Goal: Transaction & Acquisition: Book appointment/travel/reservation

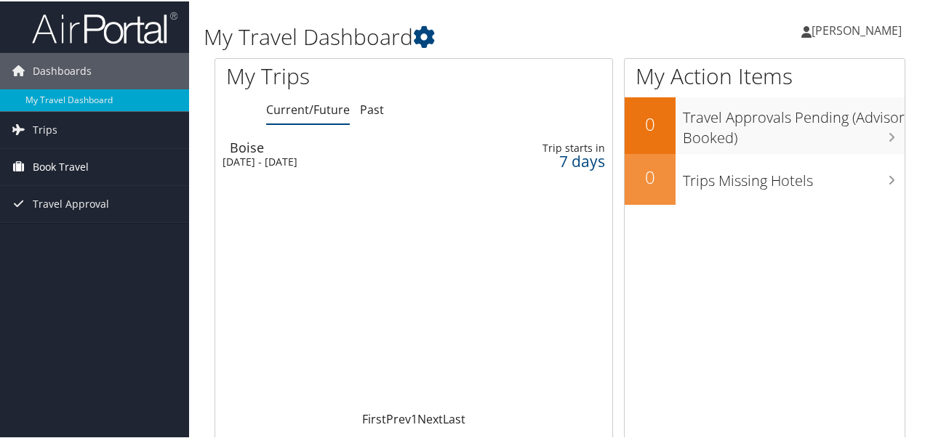
click at [60, 163] on span "Book Travel" at bounding box center [61, 166] width 56 height 36
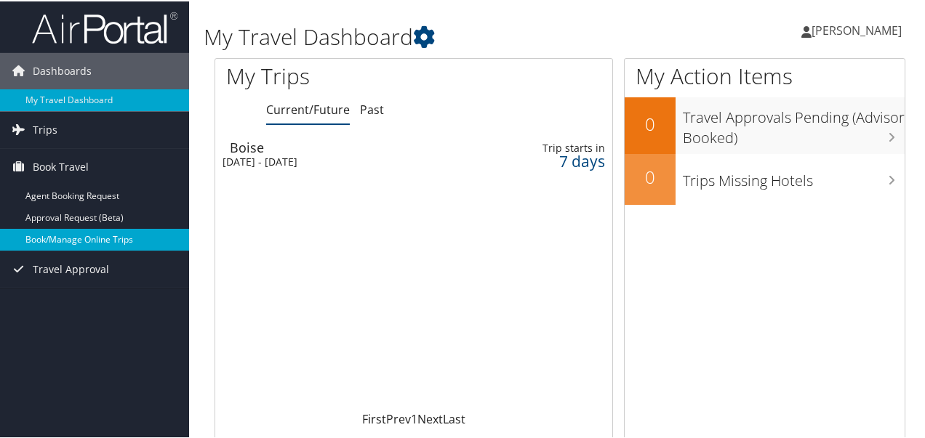
click at [78, 235] on link "Book/Manage Online Trips" at bounding box center [94, 239] width 189 height 22
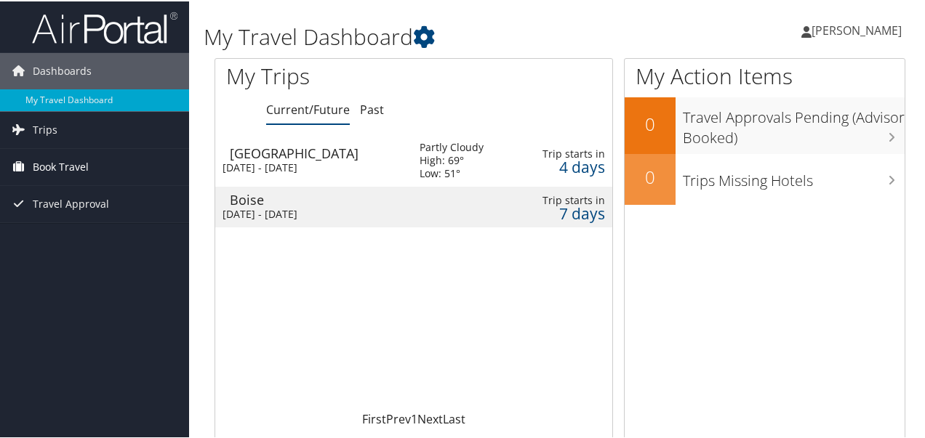
click at [49, 166] on span "Book Travel" at bounding box center [61, 166] width 56 height 36
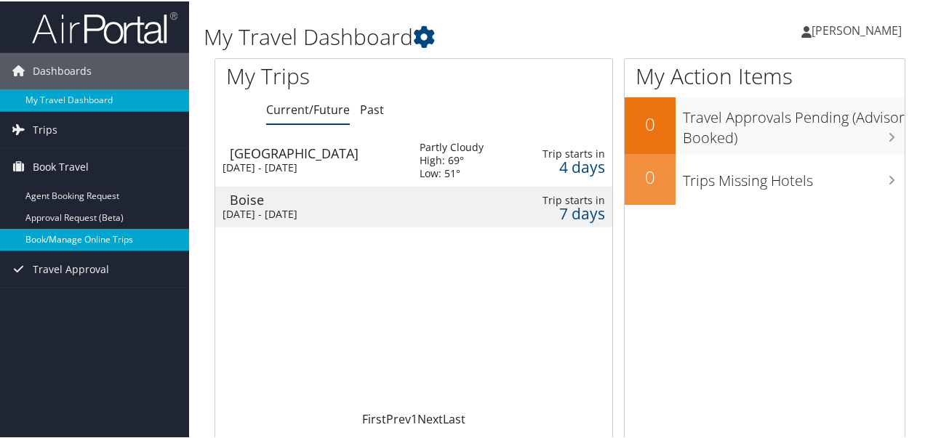
click at [55, 236] on link "Book/Manage Online Trips" at bounding box center [94, 239] width 189 height 22
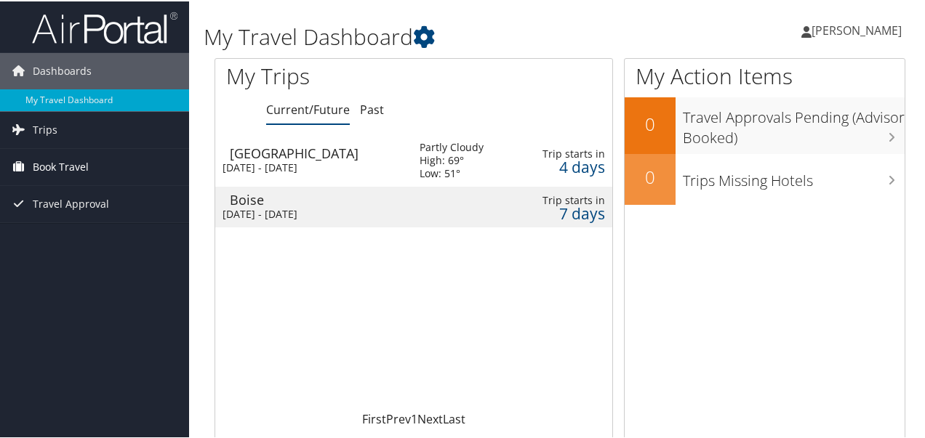
click at [53, 164] on span "Book Travel" at bounding box center [61, 166] width 56 height 36
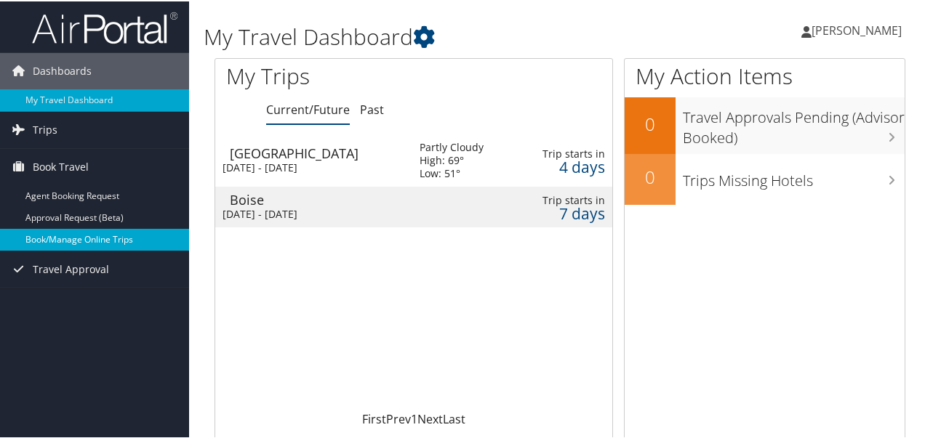
click at [55, 238] on link "Book/Manage Online Trips" at bounding box center [94, 239] width 189 height 22
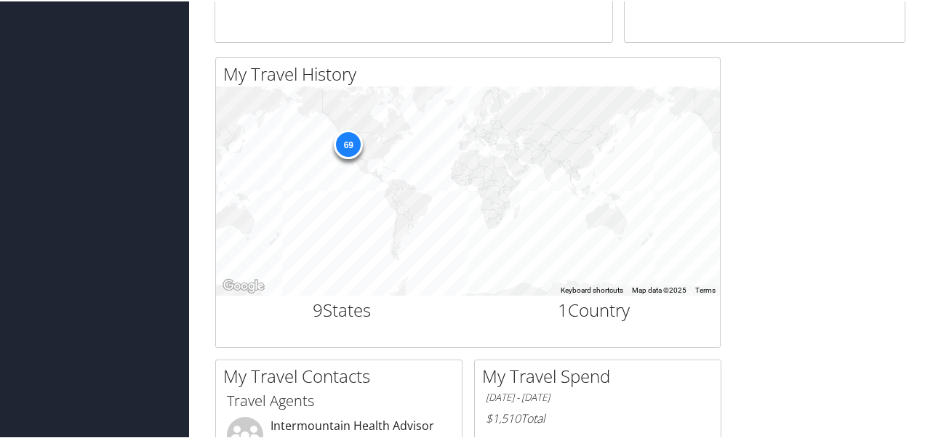
scroll to position [436, 0]
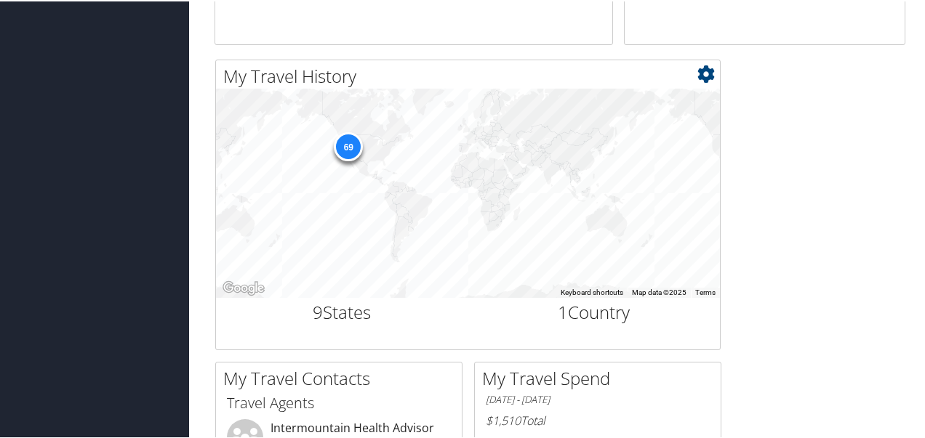
click at [342, 143] on div "69" at bounding box center [348, 145] width 29 height 29
click at [361, 177] on div "69" at bounding box center [468, 191] width 504 height 209
click at [361, 176] on div "69" at bounding box center [468, 191] width 504 height 209
click at [347, 140] on div "69" at bounding box center [348, 145] width 29 height 29
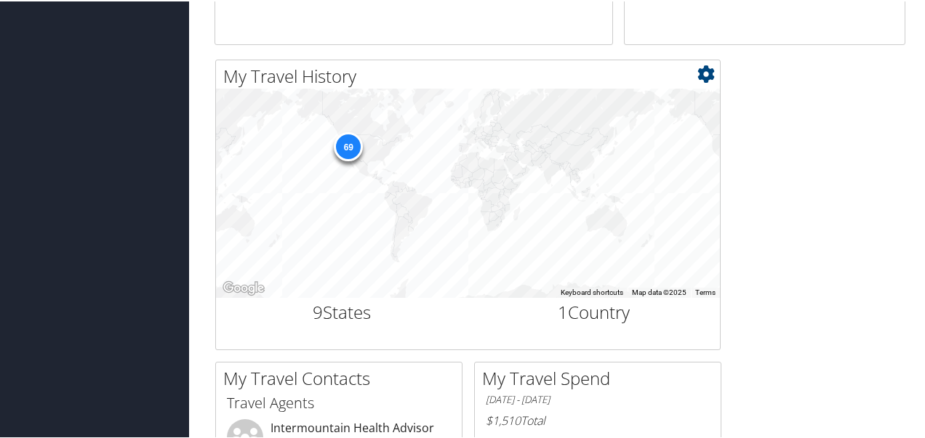
click at [347, 140] on div "69" at bounding box center [348, 145] width 29 height 29
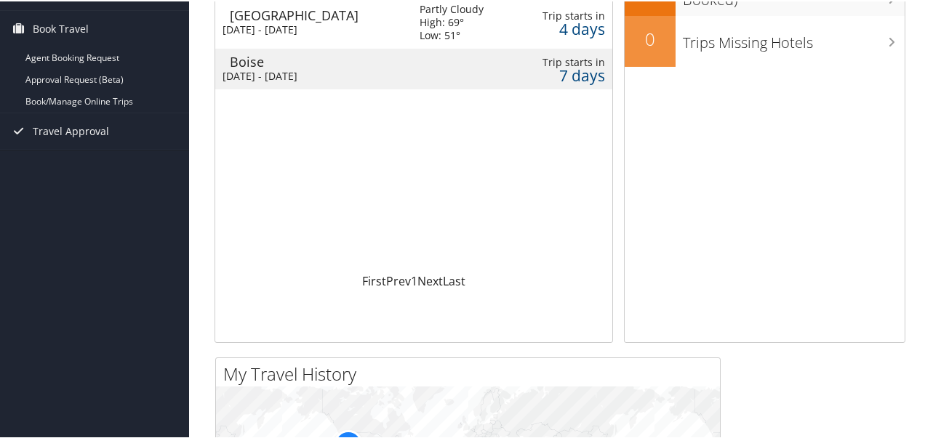
scroll to position [0, 0]
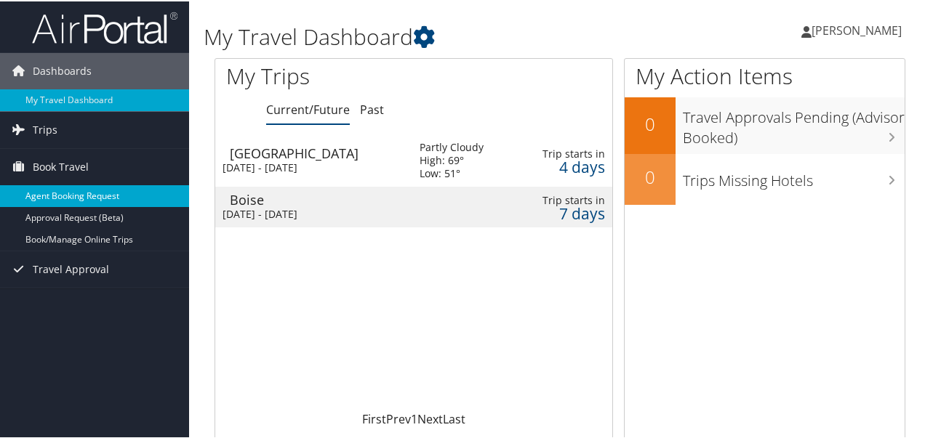
click at [64, 197] on link "Agent Booking Request" at bounding box center [94, 195] width 189 height 22
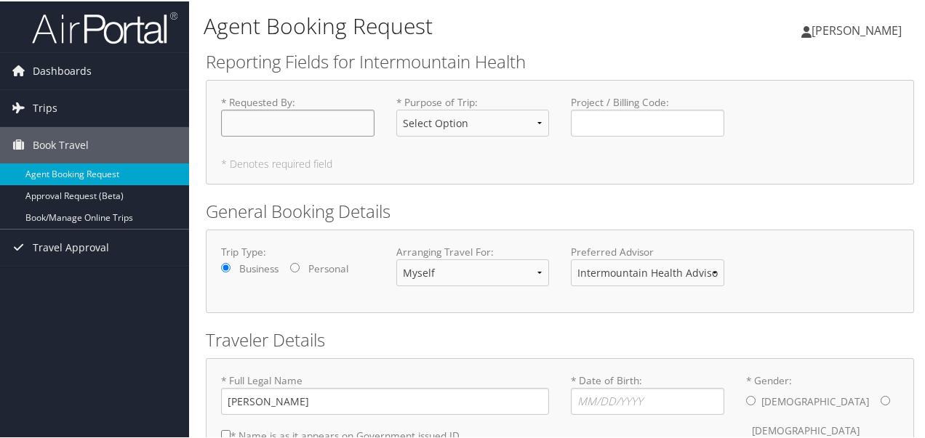
drag, startPoint x: 295, startPoint y: 116, endPoint x: 307, endPoint y: 117, distance: 11.7
click at [295, 116] on input "* Requested By : Required" at bounding box center [297, 121] width 153 height 27
click at [467, 125] on select "Select Option 3rd Party Reimbursable Business CME Conf or Education Groups Pers…" at bounding box center [472, 121] width 153 height 27
select select "Business"
click at [396, 108] on select "Select Option 3rd Party Reimbursable Business CME Conf or Education Groups Pers…" at bounding box center [472, 121] width 153 height 27
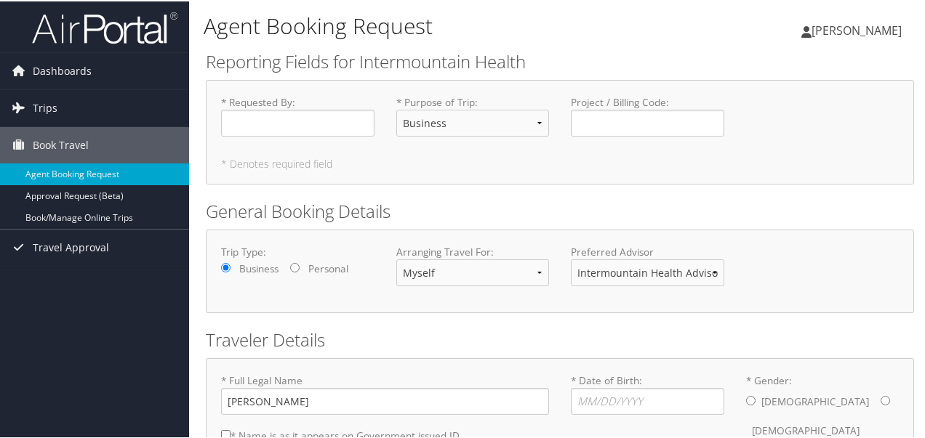
click at [497, 192] on form "Reporting Fields for Intermountain Health * Requested By : Required * Purpose o…" at bounding box center [560, 303] width 708 height 510
click at [196, 23] on div "Agent Booking Request Russell Preator Russell Preator My Settings Travel Agency…" at bounding box center [560, 23] width 742 height 46
drag, startPoint x: 202, startPoint y: 25, endPoint x: 266, endPoint y: 28, distance: 64.0
click at [266, 28] on div "Agent Booking Request Russell Preator Russell Preator My Settings Travel Agency…" at bounding box center [560, 23] width 742 height 46
drag, startPoint x: 284, startPoint y: 27, endPoint x: 347, endPoint y: 27, distance: 63.2
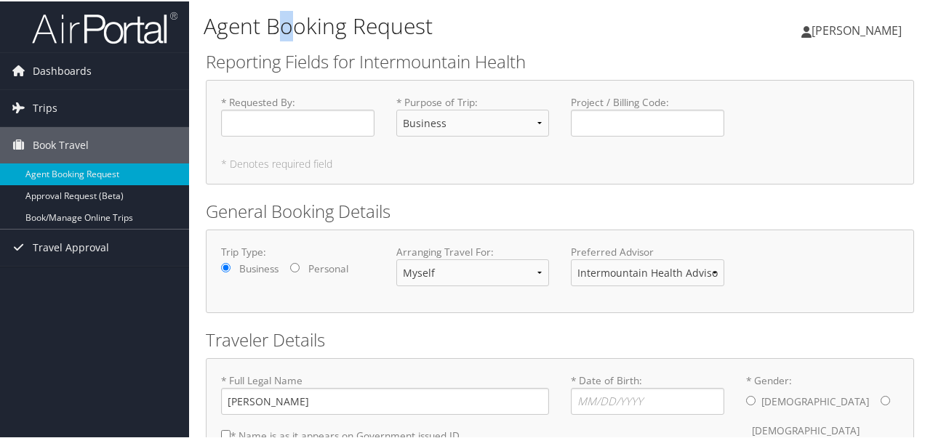
click at [297, 28] on h1 "Agent Booking Request" at bounding box center [441, 24] width 475 height 31
drag, startPoint x: 332, startPoint y: 23, endPoint x: 265, endPoint y: 33, distance: 68.5
click at [265, 33] on h1 "Agent Booking Request" at bounding box center [441, 24] width 475 height 31
click at [263, 31] on h1 "Agent Booking Request" at bounding box center [441, 24] width 475 height 31
click at [266, 29] on h1 "Agent Booking Request" at bounding box center [441, 24] width 475 height 31
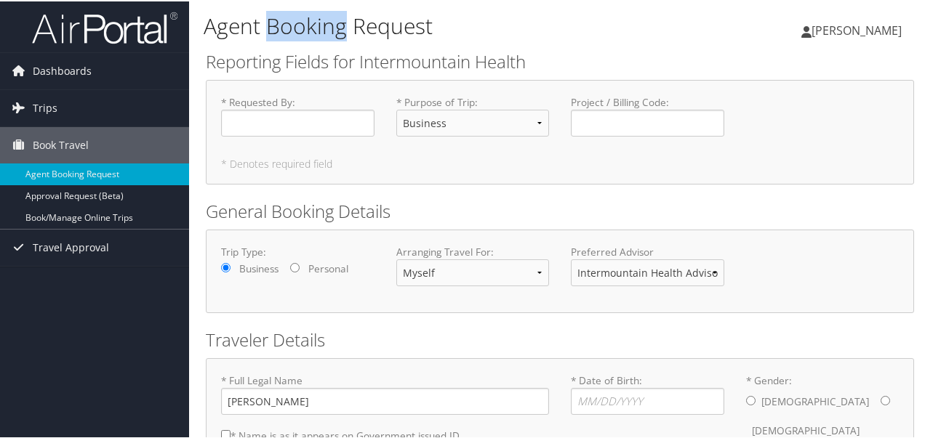
drag, startPoint x: 271, startPoint y: 28, endPoint x: 327, endPoint y: 31, distance: 56.1
click at [327, 31] on h1 "Agent Booking Request" at bounding box center [441, 24] width 475 height 31
click at [355, 24] on h1 "Agent Booking Request" at bounding box center [441, 24] width 475 height 31
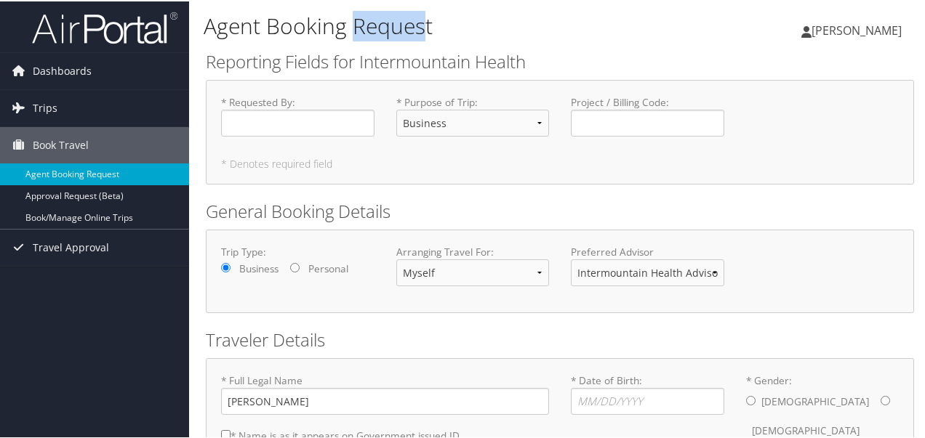
drag, startPoint x: 352, startPoint y: 26, endPoint x: 425, endPoint y: 28, distance: 73.5
click at [425, 28] on h1 "Agent Booking Request" at bounding box center [441, 24] width 475 height 31
click at [429, 30] on h1 "Agent Booking Request" at bounding box center [441, 24] width 475 height 31
drag, startPoint x: 429, startPoint y: 30, endPoint x: 365, endPoint y: 36, distance: 64.3
click at [365, 36] on h1 "Agent Booking Request" at bounding box center [441, 24] width 475 height 31
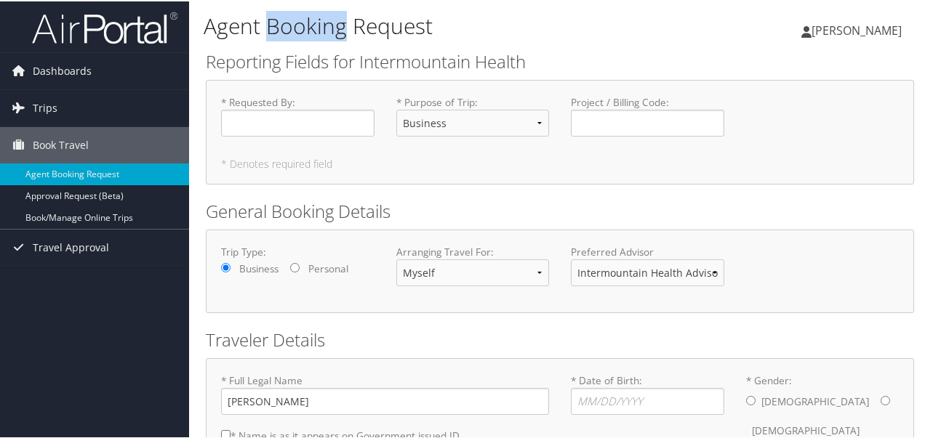
drag, startPoint x: 339, startPoint y: 27, endPoint x: 269, endPoint y: 32, distance: 70.0
click at [269, 32] on h1 "Agent Booking Request" at bounding box center [441, 24] width 475 height 31
drag, startPoint x: 262, startPoint y: 27, endPoint x: 204, endPoint y: 31, distance: 58.3
click at [204, 31] on h1 "Agent Booking Request" at bounding box center [441, 24] width 475 height 31
click at [207, 57] on h2 "Reporting Fields for Intermountain Health" at bounding box center [560, 60] width 708 height 25
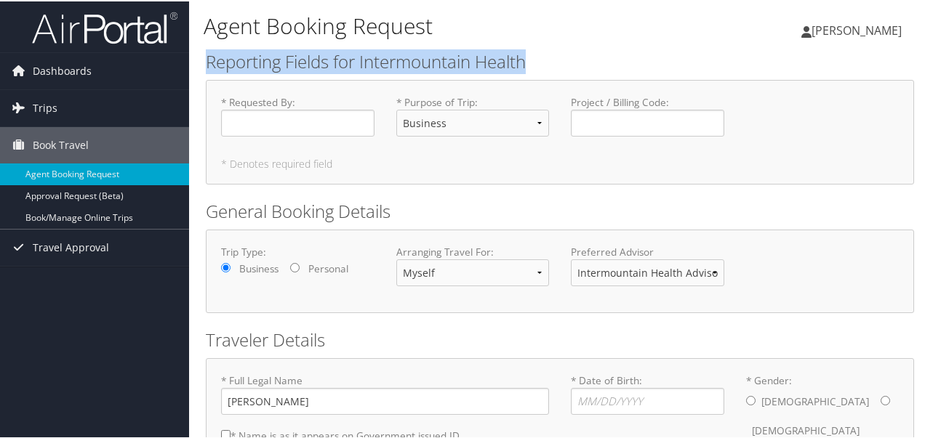
drag, startPoint x: 207, startPoint y: 60, endPoint x: 584, endPoint y: 55, distance: 377.3
click at [584, 55] on h2 "Reporting Fields for Intermountain Health" at bounding box center [560, 60] width 708 height 25
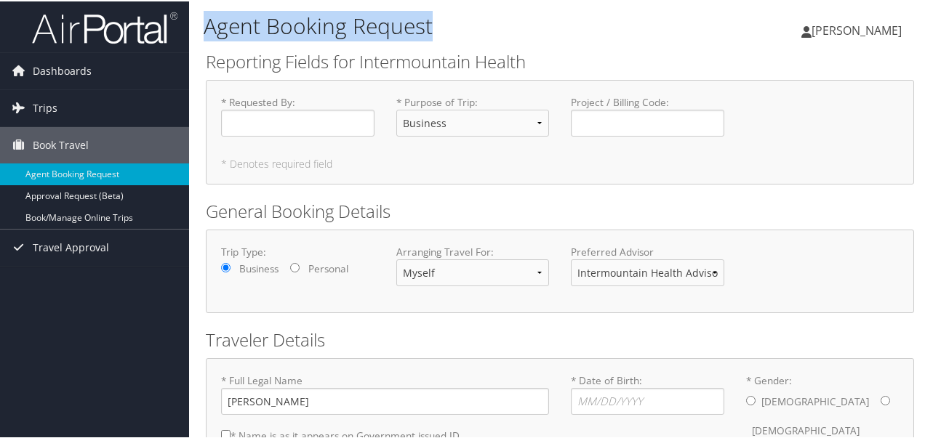
drag, startPoint x: 206, startPoint y: 27, endPoint x: 430, endPoint y: 31, distance: 224.7
click at [430, 31] on h1 "Agent Booking Request" at bounding box center [441, 24] width 475 height 31
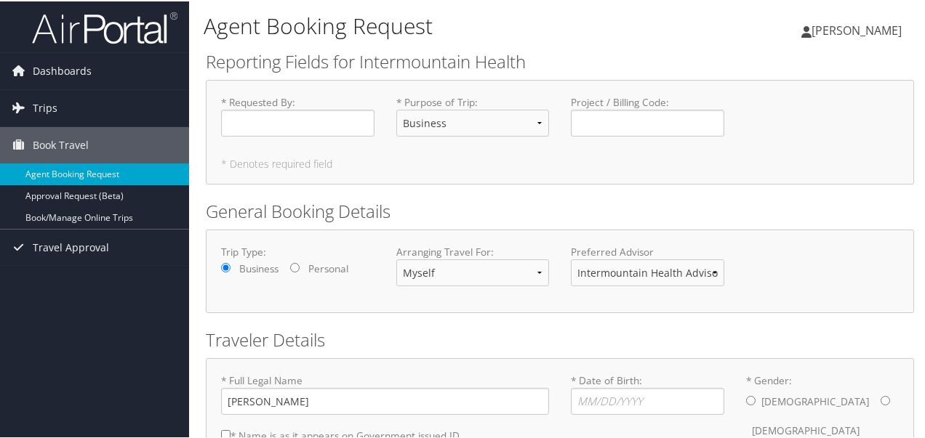
drag, startPoint x: 538, startPoint y: 58, endPoint x: 529, endPoint y: 62, distance: 9.5
click at [529, 62] on h2 "Reporting Fields for Intermountain Health" at bounding box center [560, 60] width 708 height 25
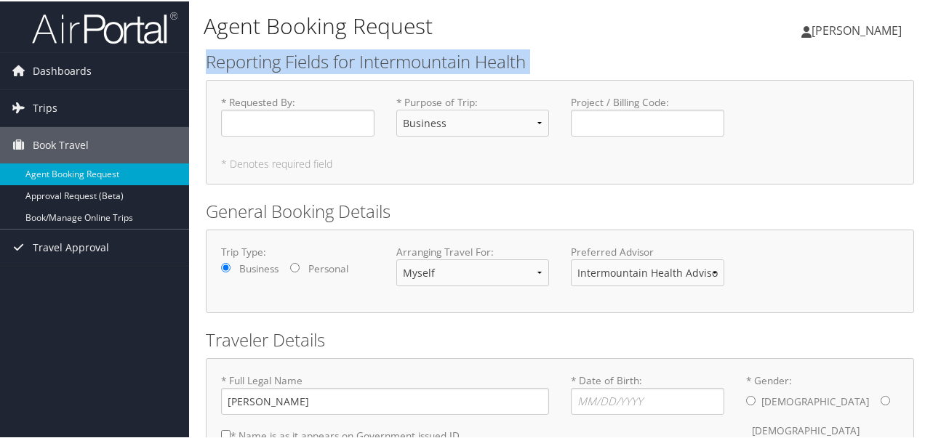
drag, startPoint x: 529, startPoint y: 62, endPoint x: 237, endPoint y: 53, distance: 292.4
click at [237, 53] on h2 "Reporting Fields for Intermountain Health" at bounding box center [560, 60] width 708 height 25
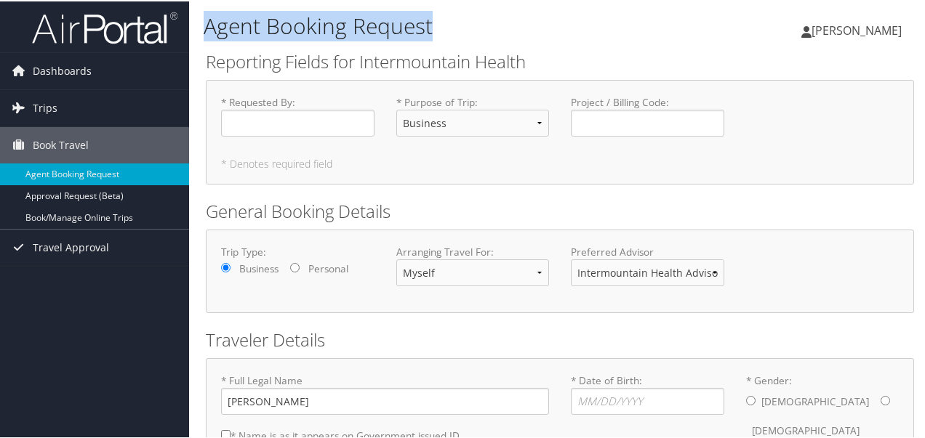
drag, startPoint x: 204, startPoint y: 25, endPoint x: 477, endPoint y: 25, distance: 272.6
click at [477, 25] on h1 "Agent Booking Request" at bounding box center [441, 24] width 475 height 31
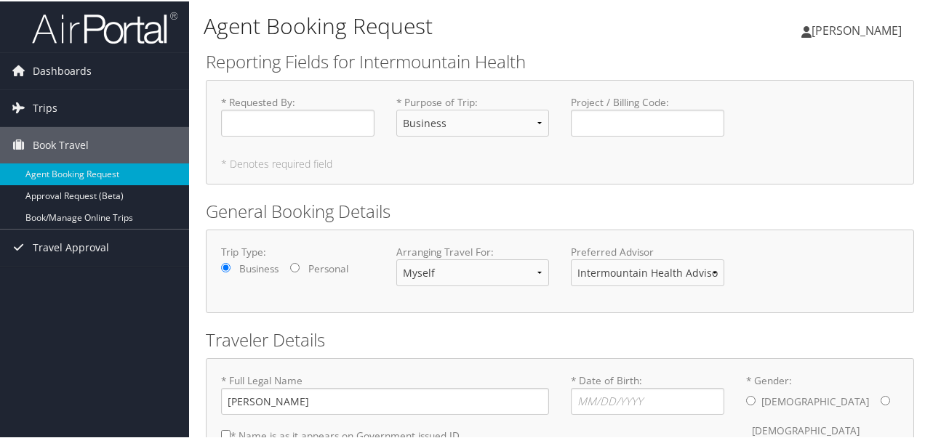
click at [532, 57] on h2 "Reporting Fields for Intermountain Health" at bounding box center [560, 60] width 708 height 25
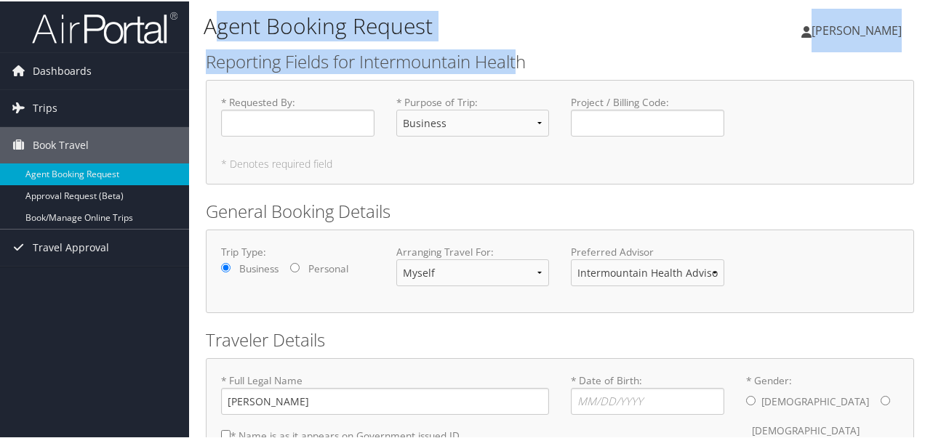
drag, startPoint x: 522, startPoint y: 60, endPoint x: 214, endPoint y: 8, distance: 312.6
click at [214, 8] on div "Agent Booking Request Russell Preator Russell Preator My Settings Travel Agency…" at bounding box center [560, 279] width 742 height 558
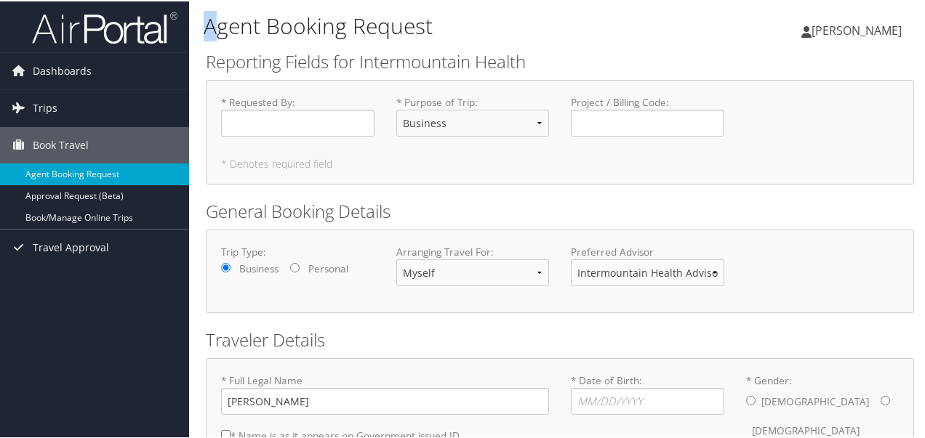
click at [211, 20] on h1 "Agent Booking Request" at bounding box center [441, 24] width 475 height 31
drag, startPoint x: 457, startPoint y: 33, endPoint x: 448, endPoint y: 33, distance: 9.5
click at [458, 33] on h1 "Agent Booking Request" at bounding box center [441, 24] width 475 height 31
click at [204, 21] on h1 "Agent Booking Request" at bounding box center [441, 24] width 475 height 31
drag, startPoint x: 204, startPoint y: 21, endPoint x: 227, endPoint y: 26, distance: 23.1
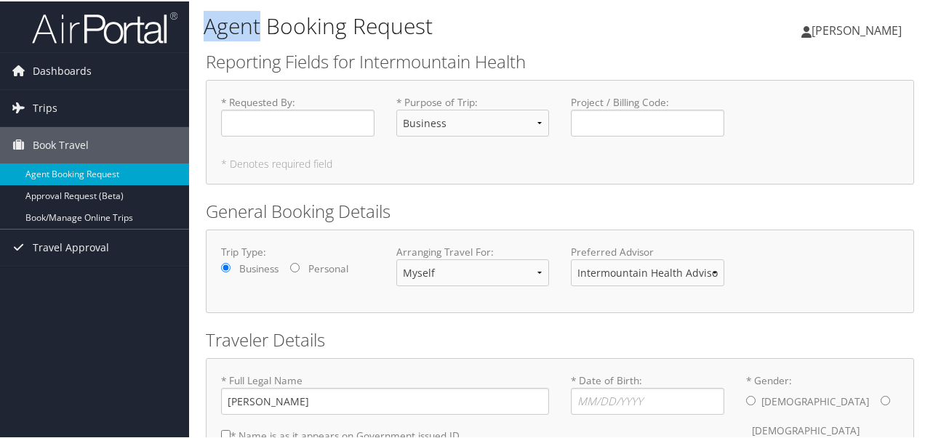
click at [230, 26] on h1 "Agent Booking Request" at bounding box center [441, 24] width 475 height 31
click at [207, 25] on h1 "Agent Booking Request" at bounding box center [441, 24] width 475 height 31
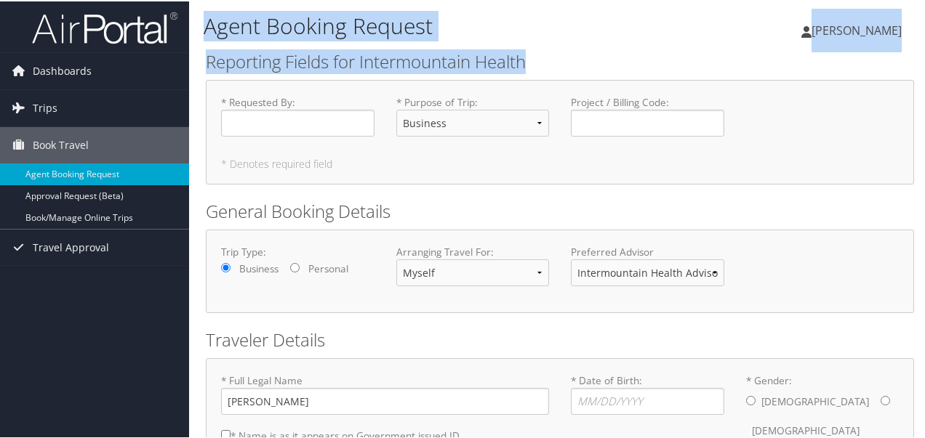
drag, startPoint x: 200, startPoint y: 24, endPoint x: 675, endPoint y: 71, distance: 477.8
click at [675, 71] on div "Agent Booking Request Russell Preator Russell Preator My Settings Travel Agency…" at bounding box center [560, 279] width 742 height 558
click at [674, 64] on h2 "Reporting Fields for Intermountain Health" at bounding box center [560, 60] width 708 height 25
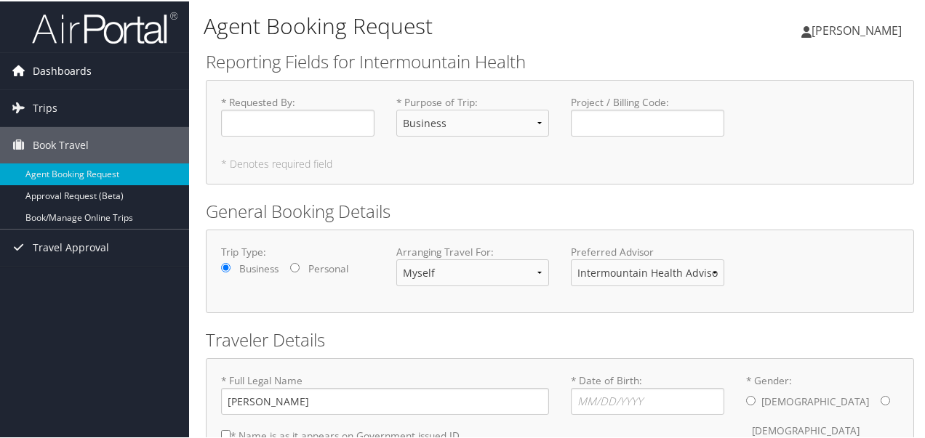
click at [65, 66] on span "Dashboards" at bounding box center [62, 70] width 59 height 36
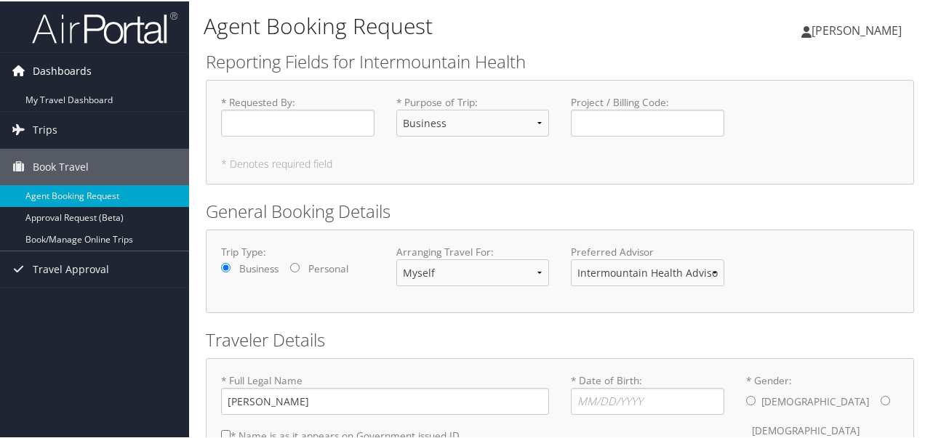
click at [57, 71] on span "Dashboards" at bounding box center [62, 70] width 59 height 36
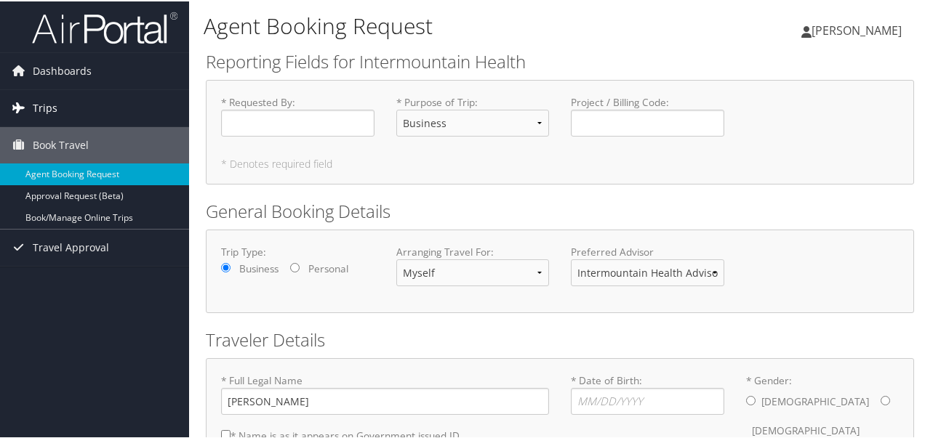
click at [31, 100] on link "Trips" at bounding box center [94, 107] width 189 height 36
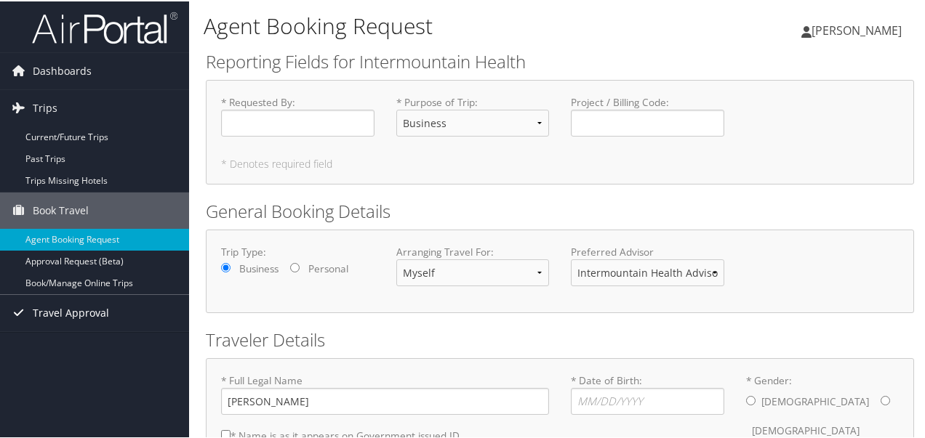
click at [83, 310] on span "Travel Approval" at bounding box center [71, 312] width 76 height 36
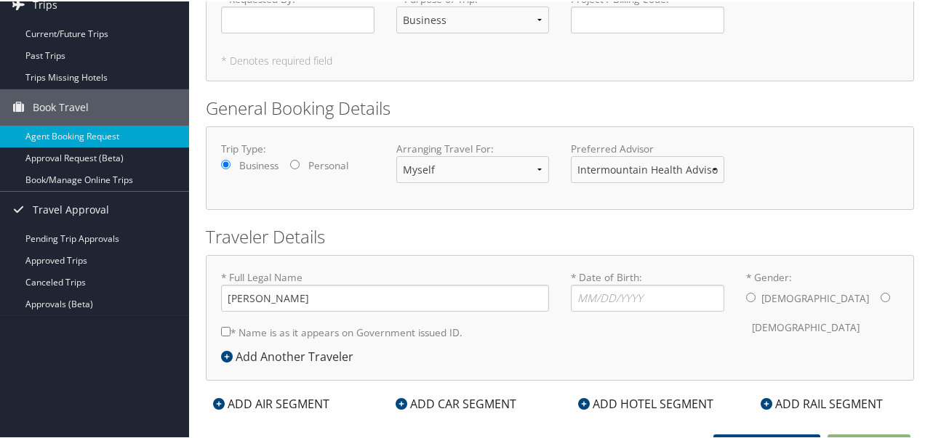
scroll to position [118, 0]
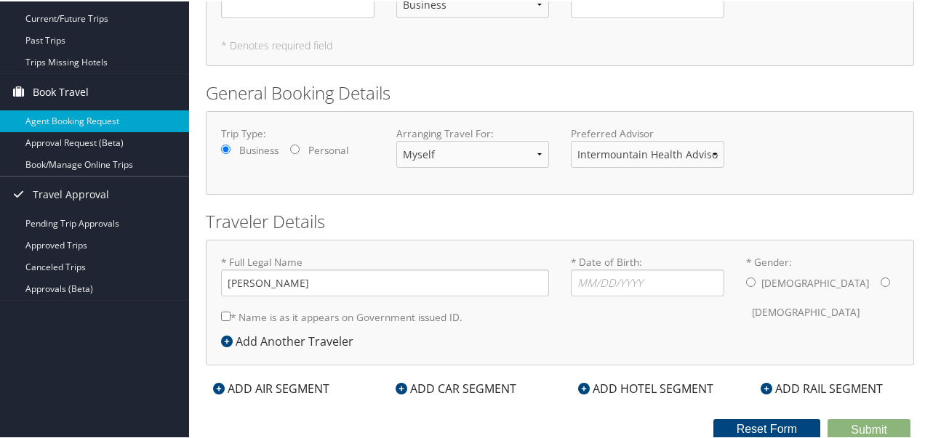
click at [48, 97] on span "Book Travel" at bounding box center [61, 91] width 56 height 36
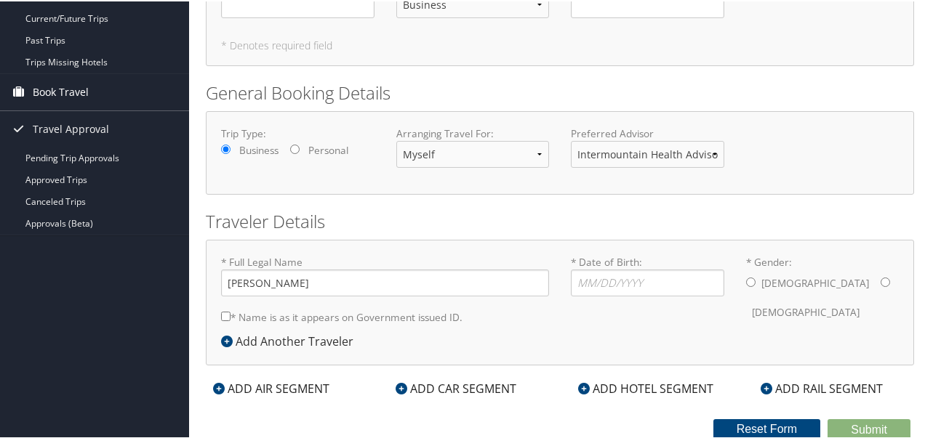
click at [55, 94] on span "Book Travel" at bounding box center [61, 91] width 56 height 36
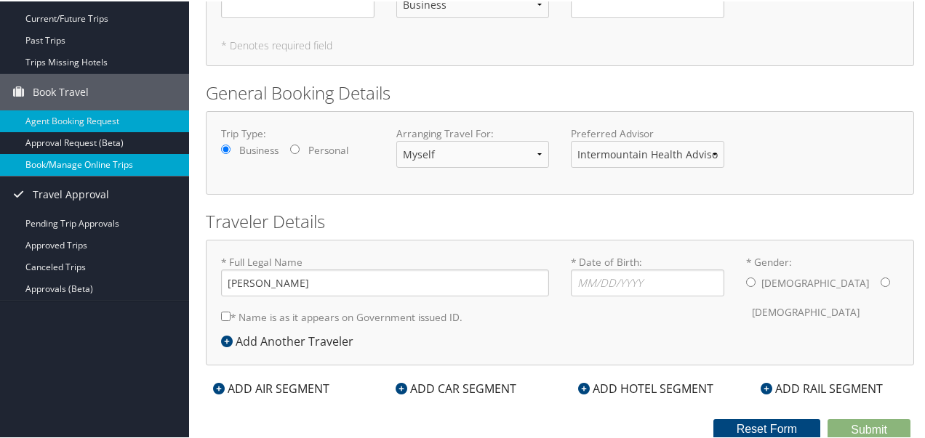
click at [79, 158] on link "Book/Manage Online Trips" at bounding box center [94, 164] width 189 height 22
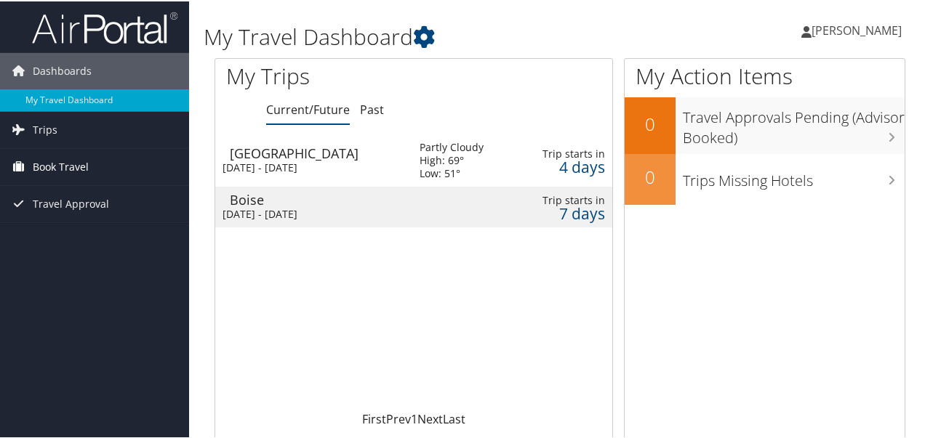
click at [59, 161] on span "Book Travel" at bounding box center [61, 166] width 56 height 36
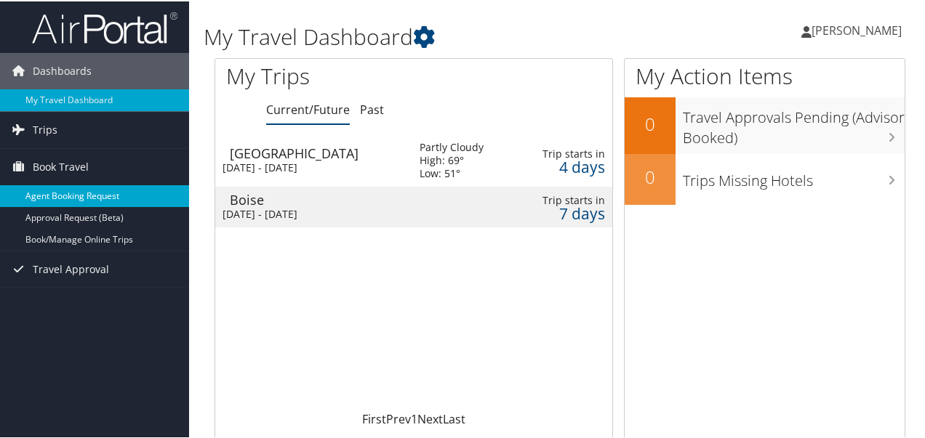
click at [90, 188] on link "Agent Booking Request" at bounding box center [94, 195] width 189 height 22
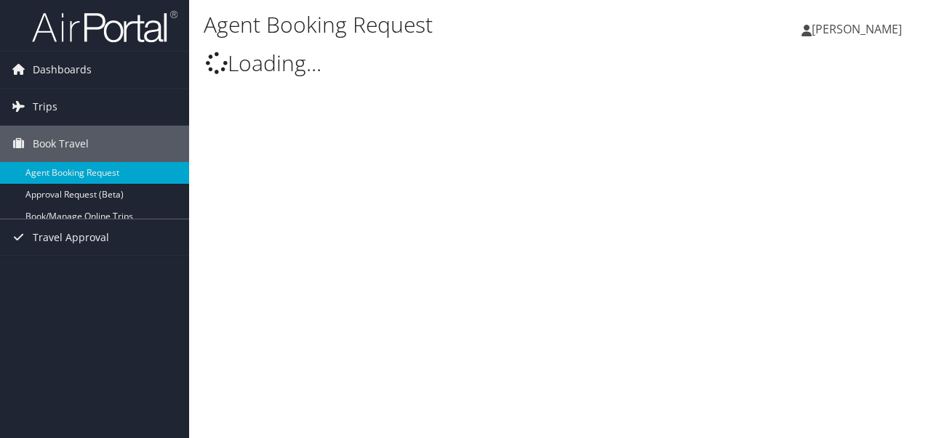
type input "[PERSON_NAME]"
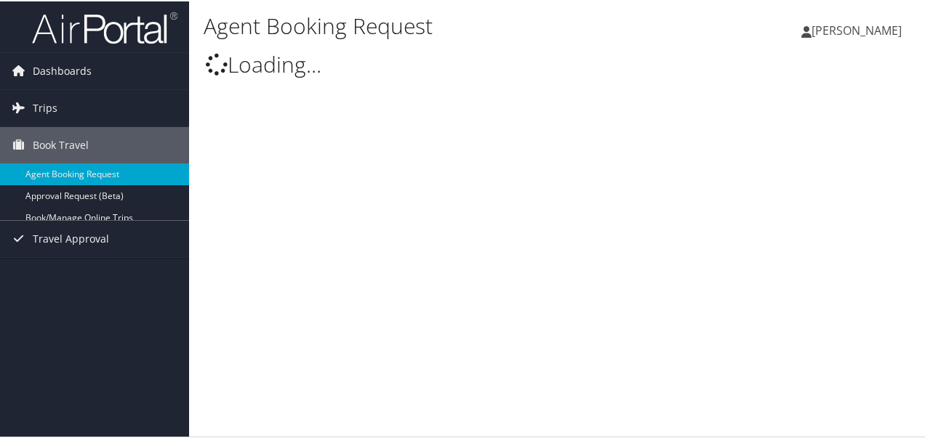
select select "[EMAIL_ADDRESS][DOMAIN_NAME]"
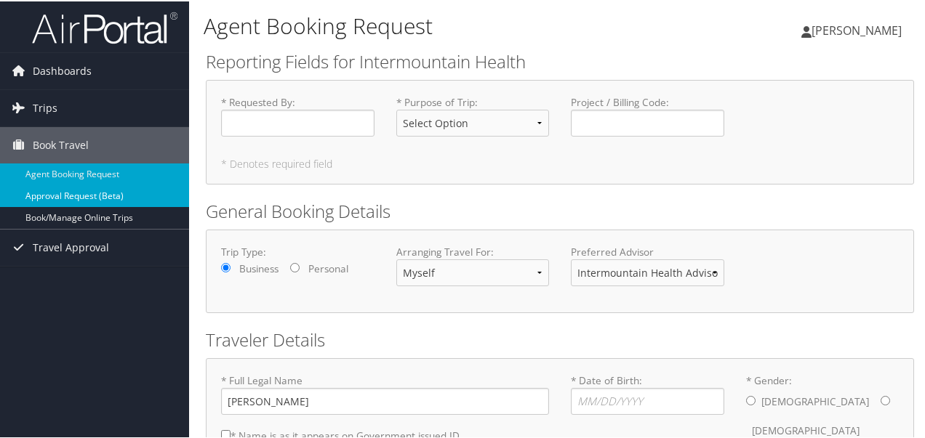
click at [70, 195] on link "Approval Request (Beta)" at bounding box center [94, 195] width 189 height 22
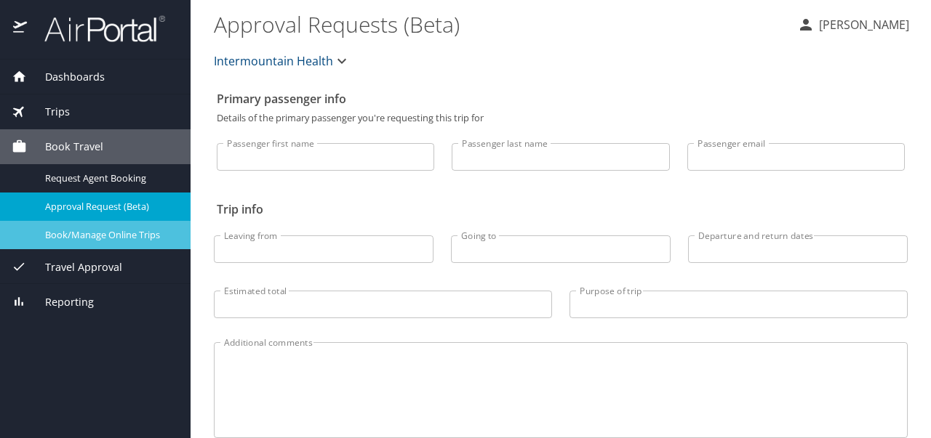
click at [85, 232] on span "Book/Manage Online Trips" at bounding box center [109, 235] width 128 height 14
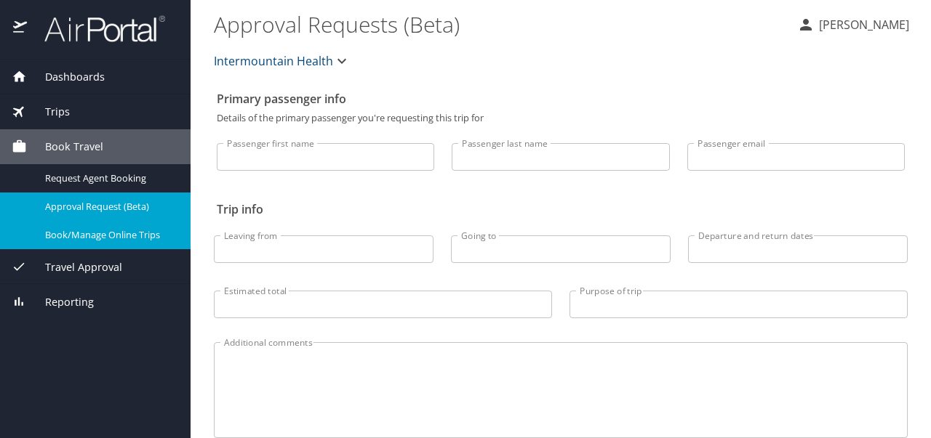
click at [333, 62] on icon "button" at bounding box center [341, 60] width 17 height 17
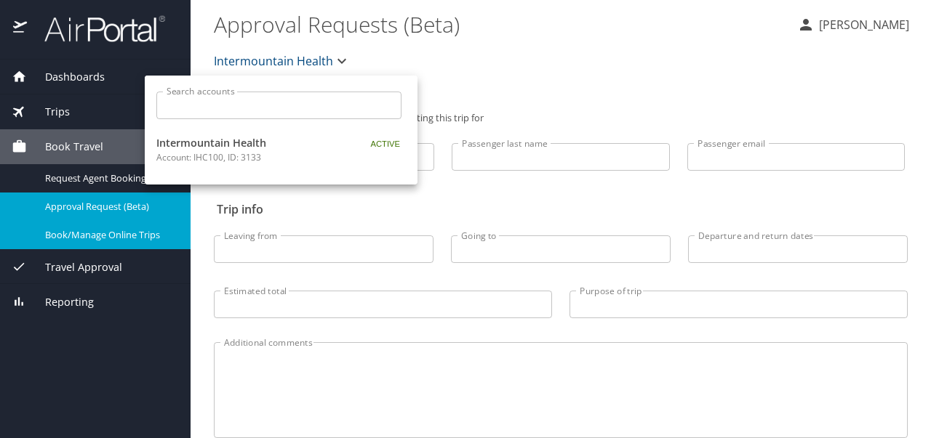
click at [332, 62] on div at bounding box center [465, 219] width 931 height 438
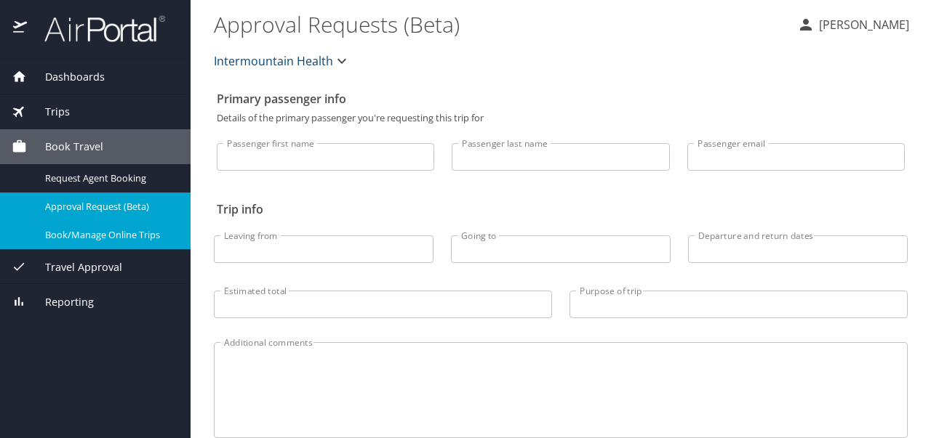
click at [340, 220] on div "Leaving from Leaving from" at bounding box center [323, 245] width 237 height 61
click at [114, 201] on span "Approval Request (Beta)" at bounding box center [109, 207] width 128 height 14
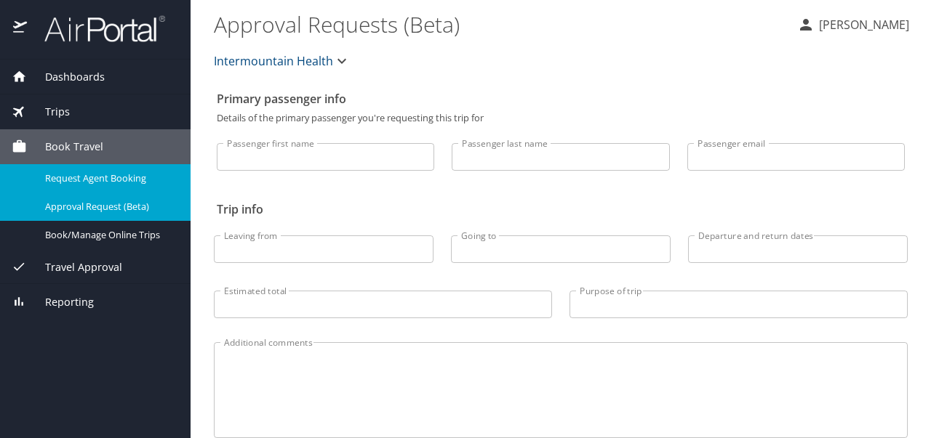
click at [119, 178] on span "Request Agent Booking" at bounding box center [109, 179] width 128 height 14
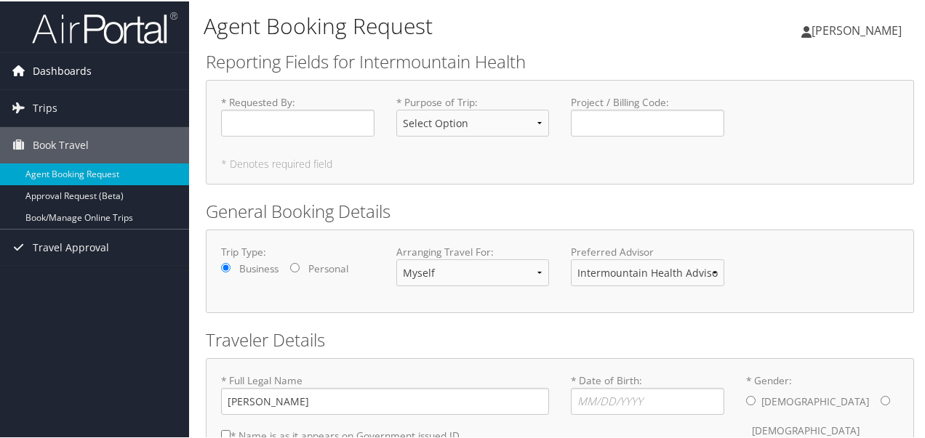
click at [41, 57] on span "Dashboards" at bounding box center [62, 70] width 59 height 36
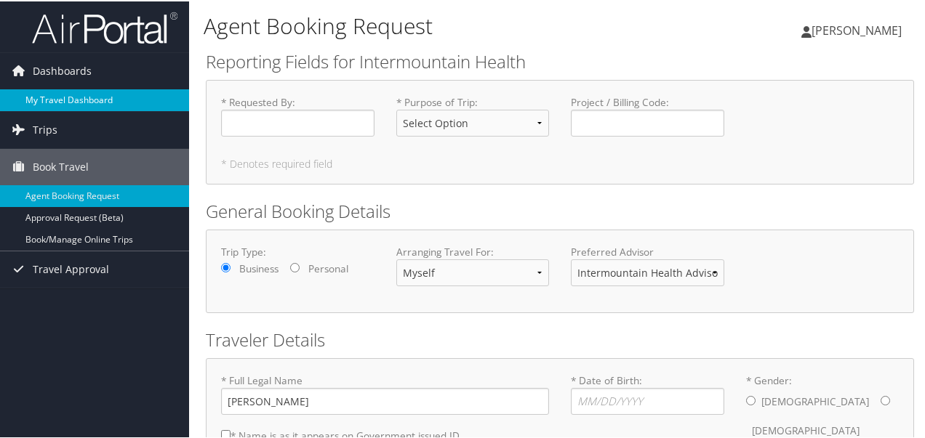
click at [52, 96] on link "My Travel Dashboard" at bounding box center [94, 99] width 189 height 22
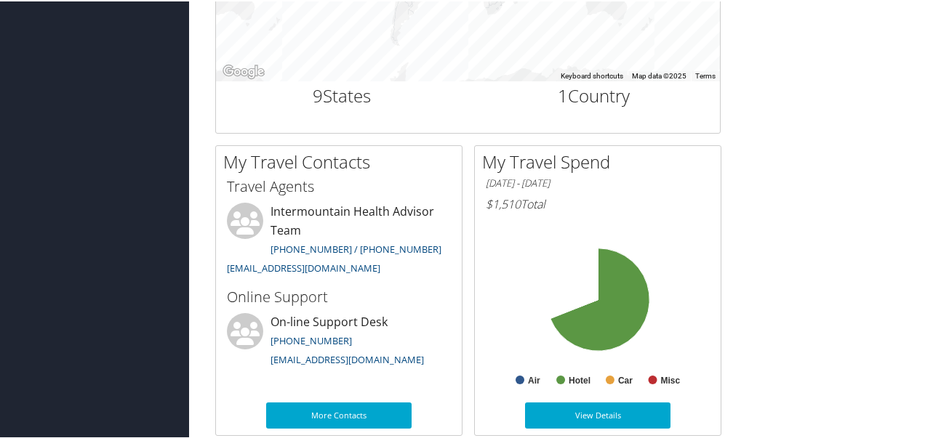
scroll to position [654, 0]
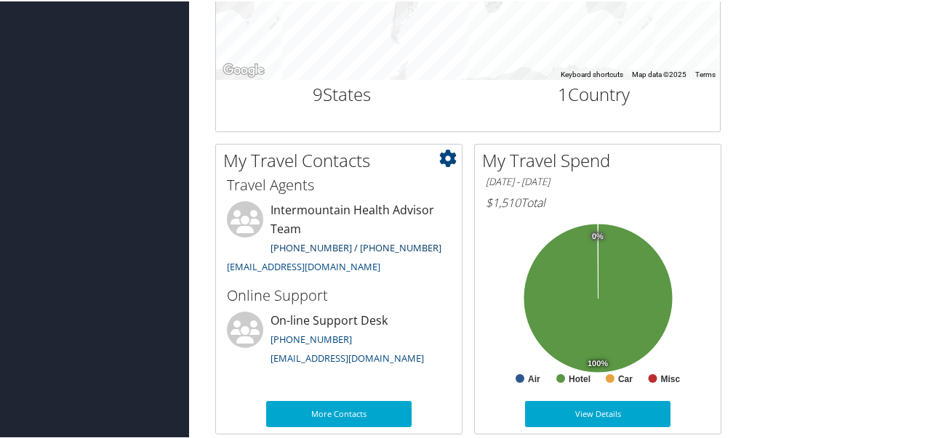
click at [382, 247] on link "[PHONE_NUMBER] / [PHONE_NUMBER]" at bounding box center [355, 246] width 171 height 13
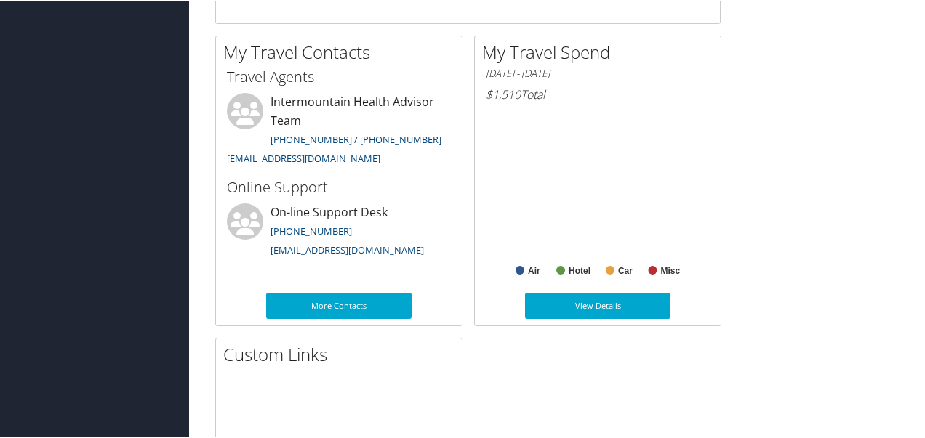
scroll to position [800, 0]
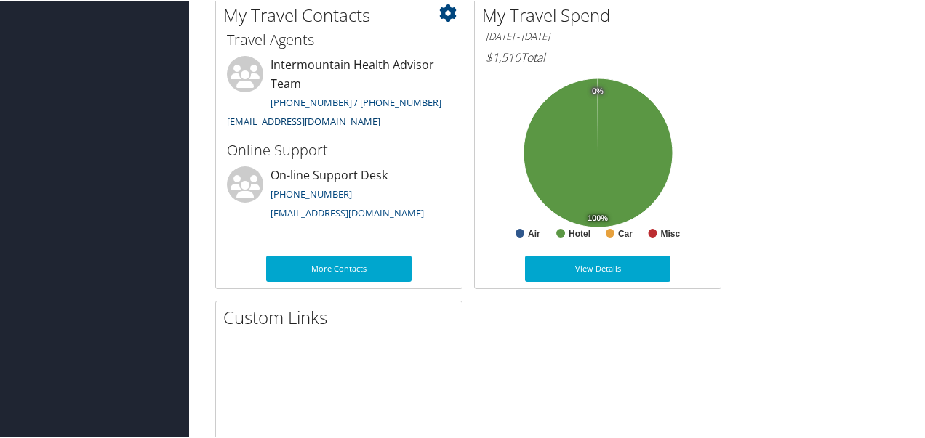
click at [305, 118] on link "intermountain@cbtravel.com" at bounding box center [303, 119] width 153 height 13
drag, startPoint x: 304, startPoint y: 118, endPoint x: 276, endPoint y: 121, distance: 27.7
click at [282, 122] on link "intermountain@cbtravel.com" at bounding box center [303, 119] width 153 height 13
